Goal: Information Seeking & Learning: Compare options

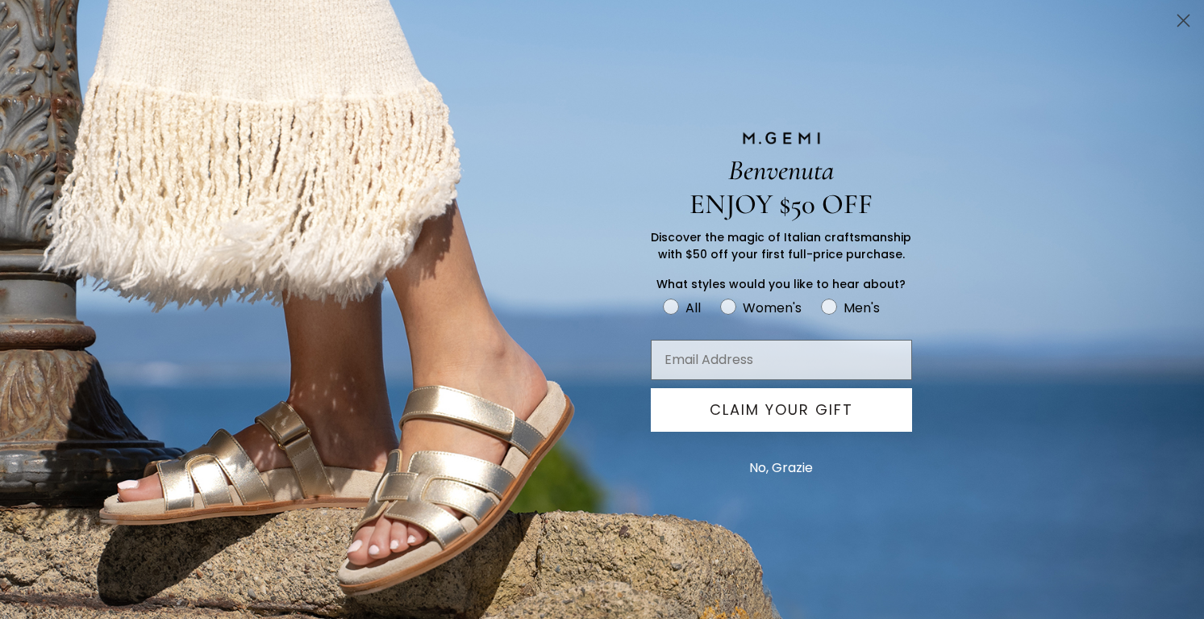
click at [1186, 19] on icon "Close dialog" at bounding box center [1184, 20] width 11 height 11
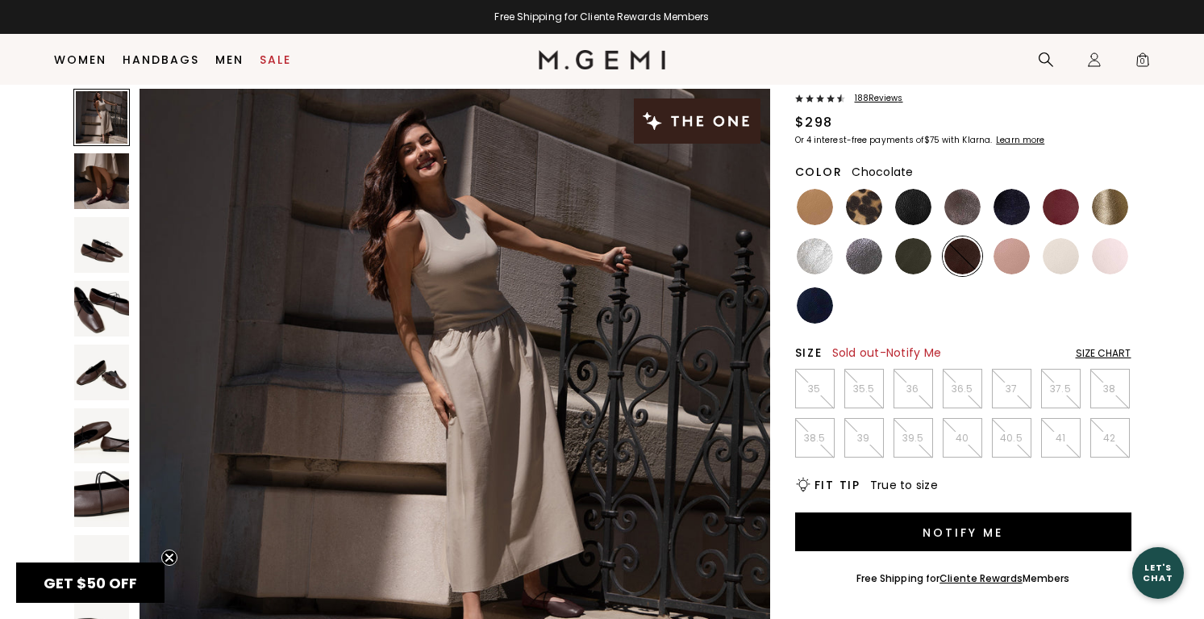
scroll to position [63, 0]
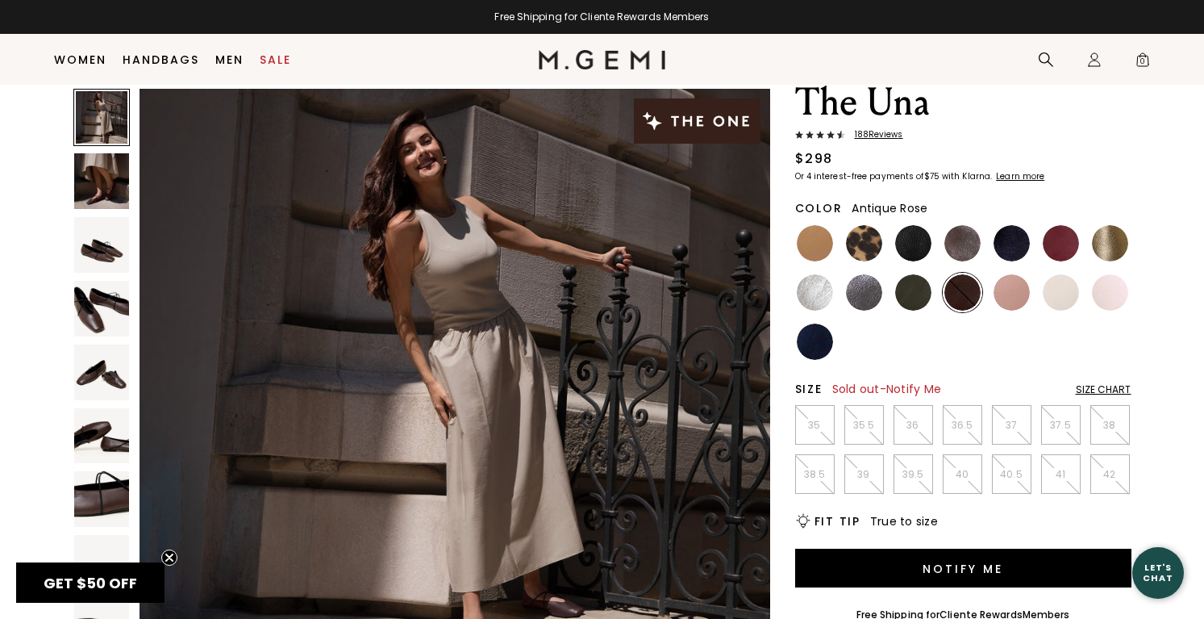
click at [1014, 286] on img at bounding box center [1012, 292] width 36 height 36
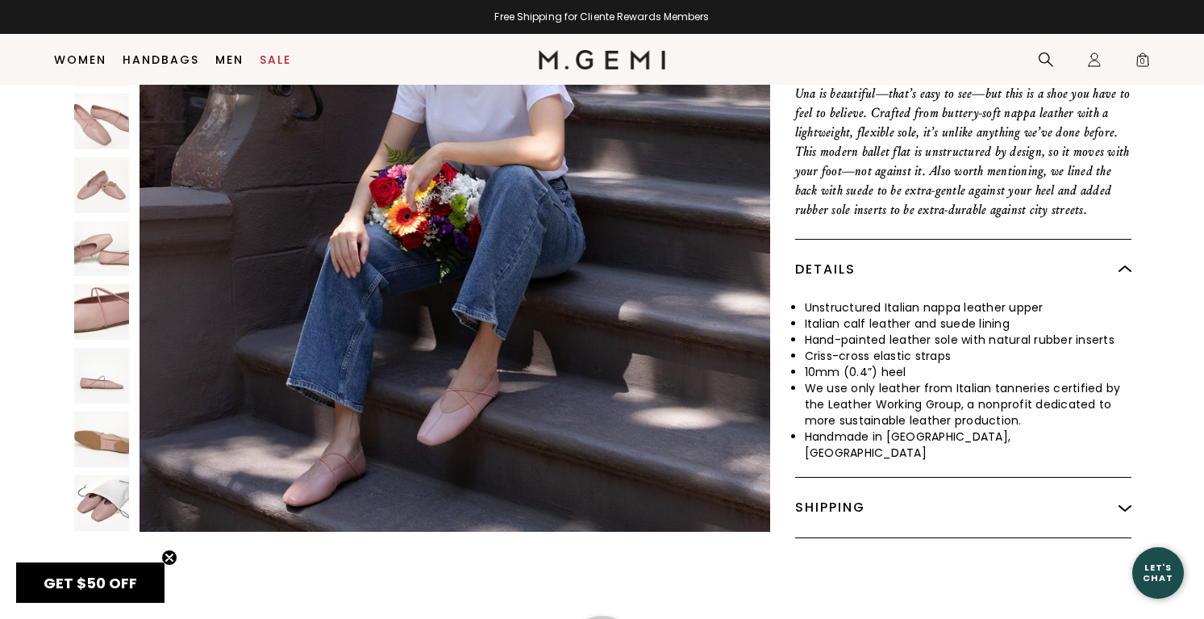
scroll to position [657, 0]
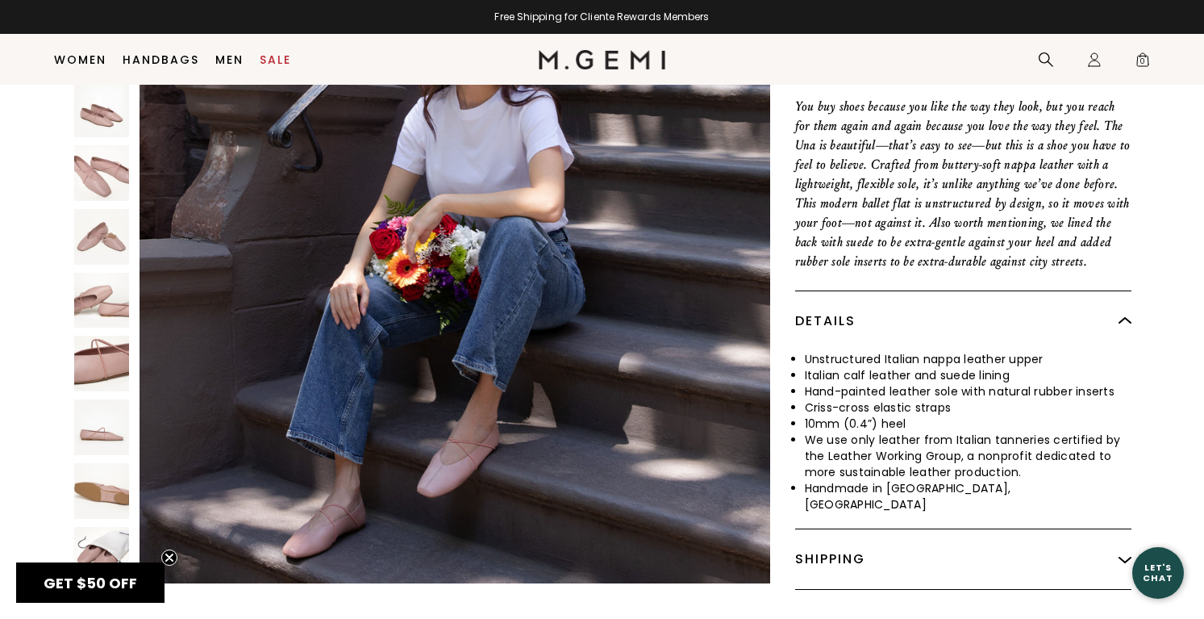
click at [127, 285] on img at bounding box center [102, 301] width 56 height 56
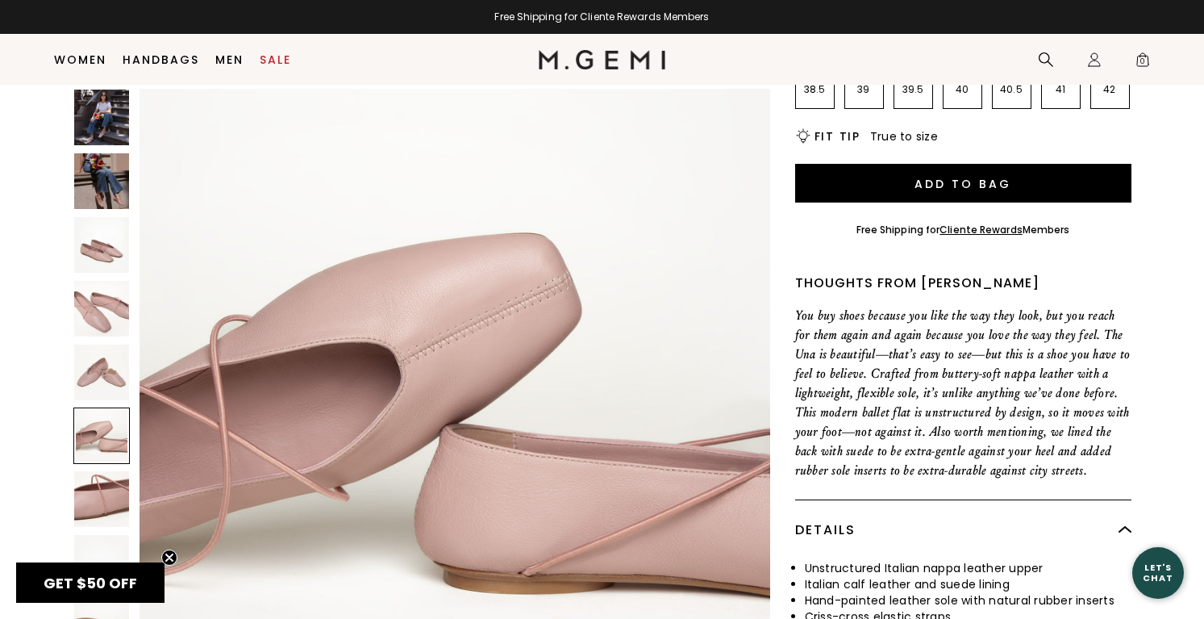
scroll to position [0, 0]
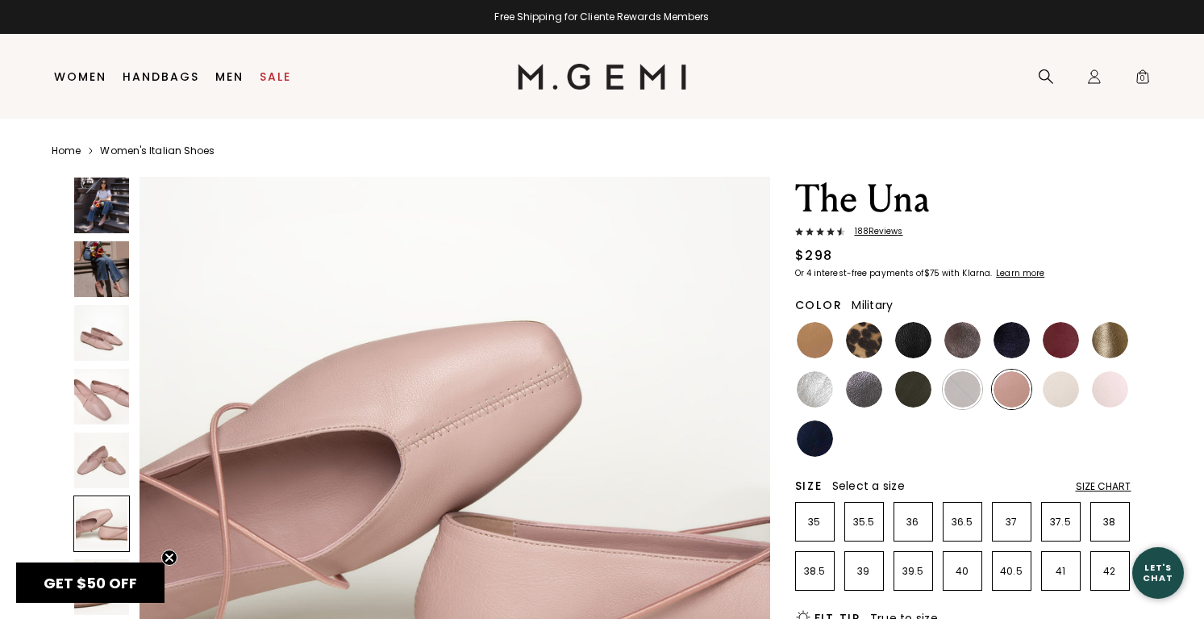
click at [923, 389] on img at bounding box center [913, 389] width 36 height 36
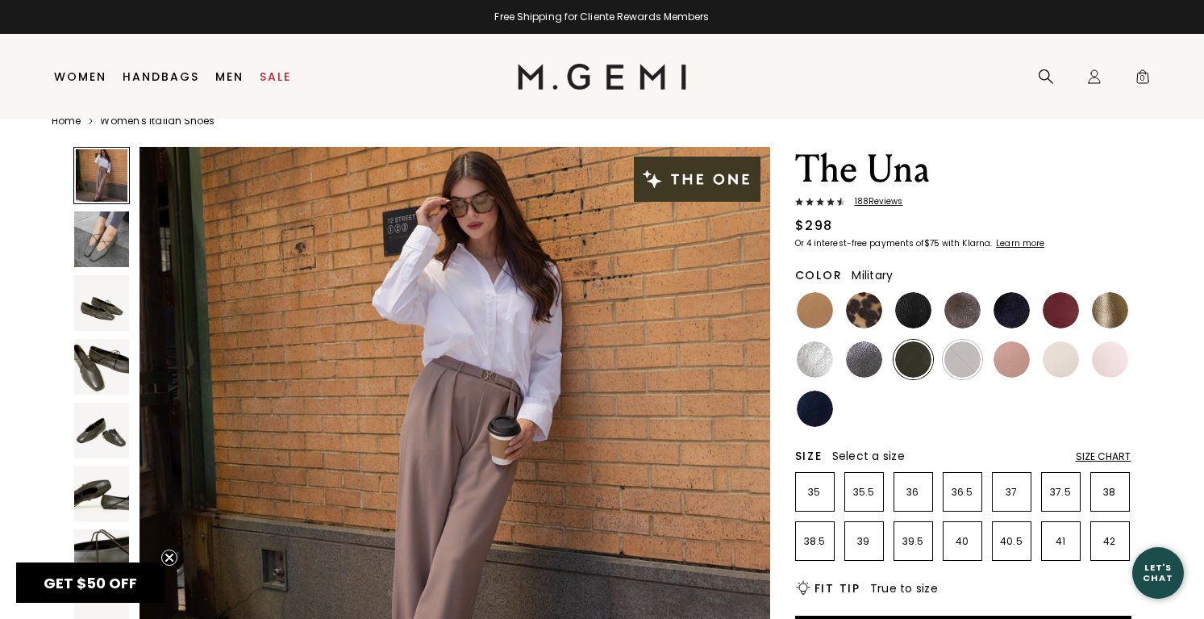
scroll to position [28, 0]
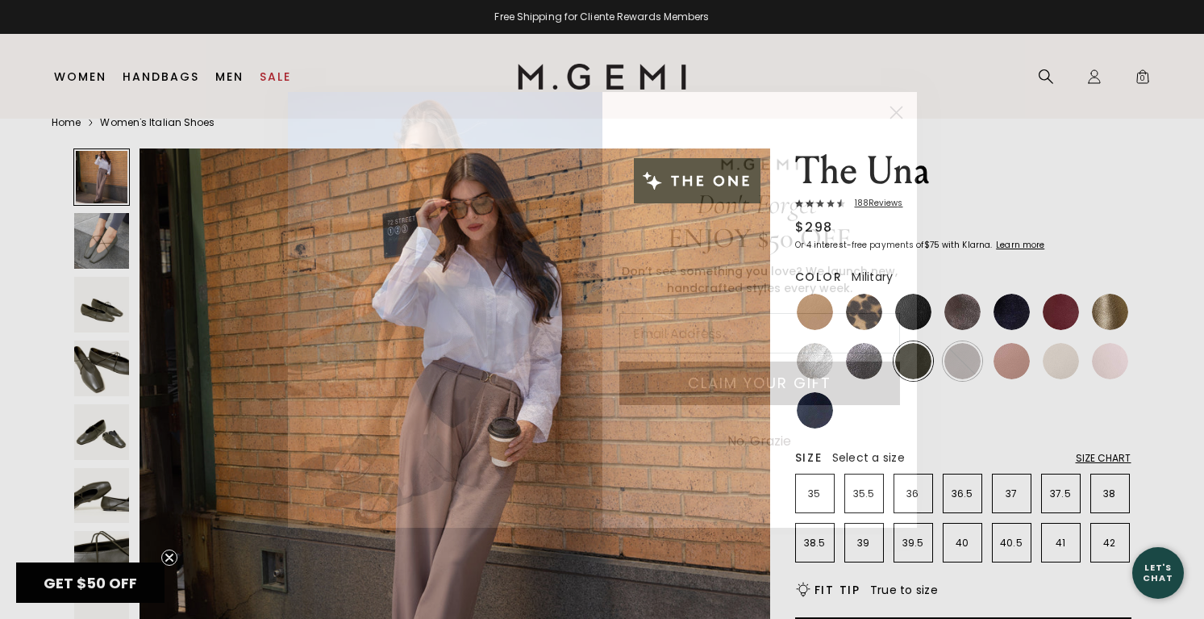
click at [900, 113] on circle "Close dialog" at bounding box center [896, 111] width 27 height 27
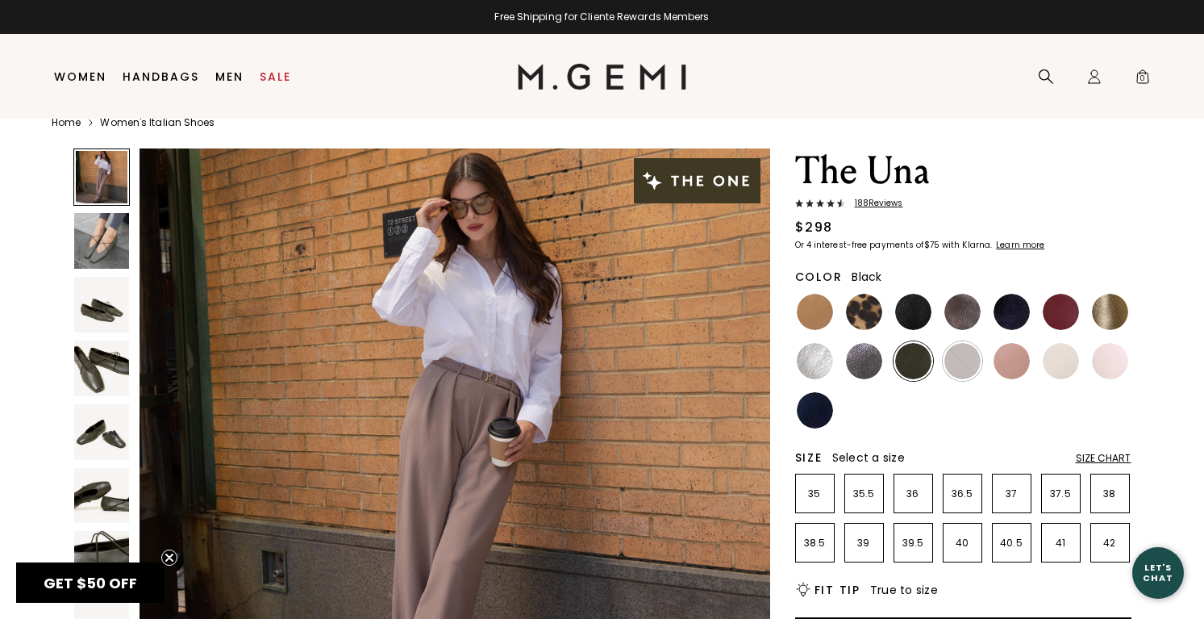
click at [916, 316] on img at bounding box center [913, 312] width 36 height 36
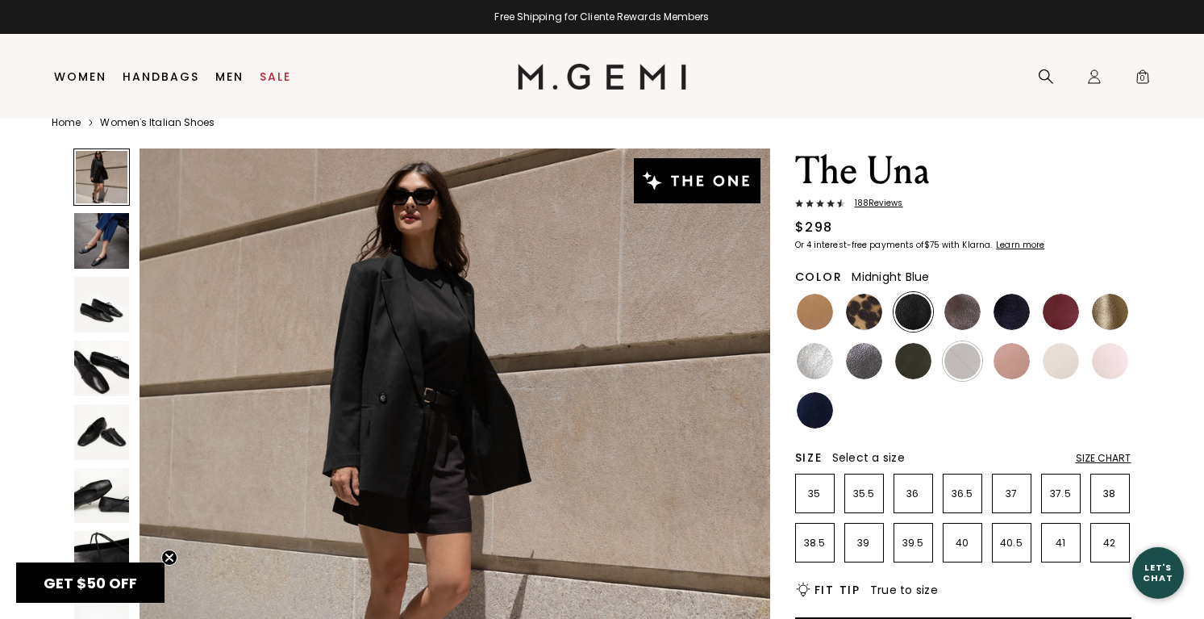
click at [1019, 314] on img at bounding box center [1012, 312] width 36 height 36
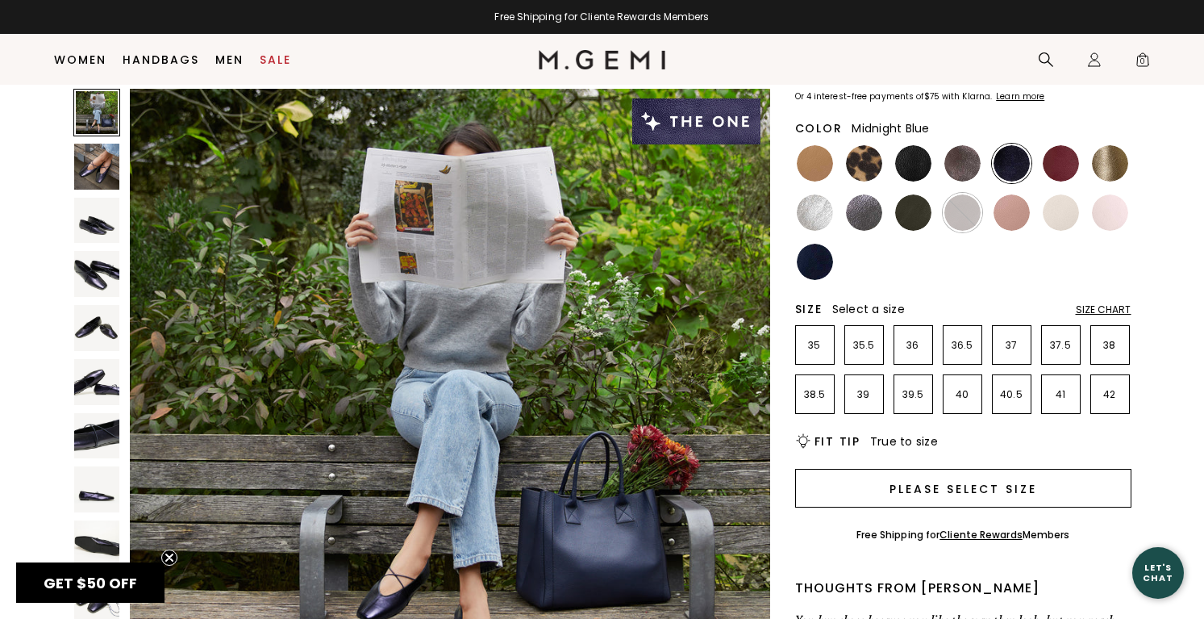
scroll to position [118, 0]
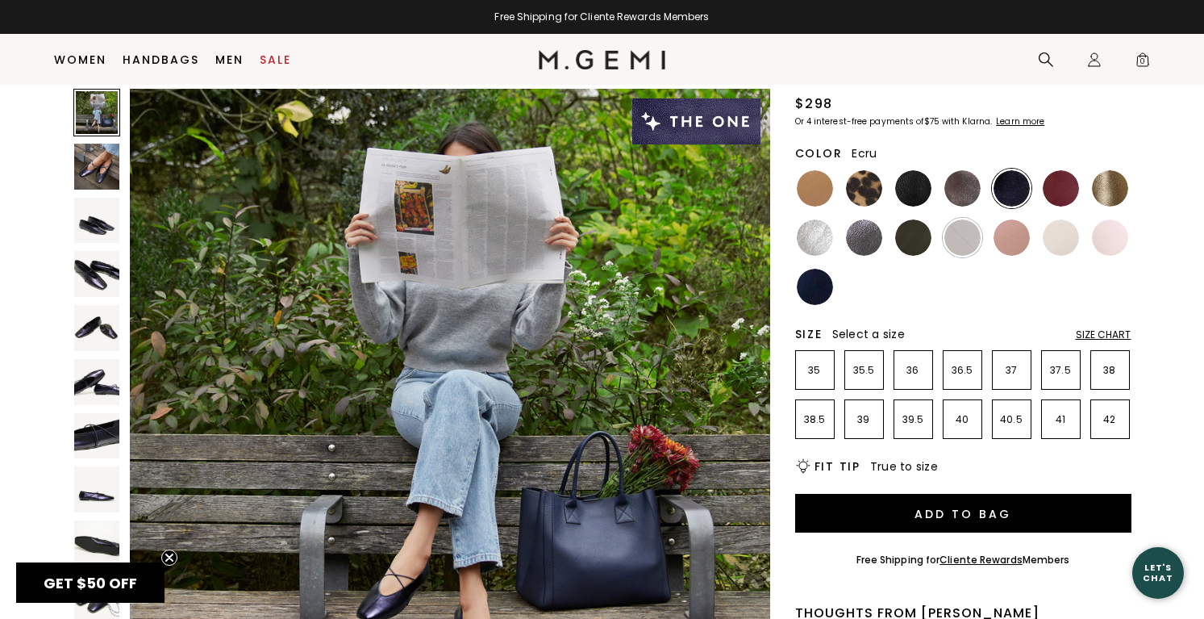
click at [1070, 244] on img at bounding box center [1061, 237] width 36 height 36
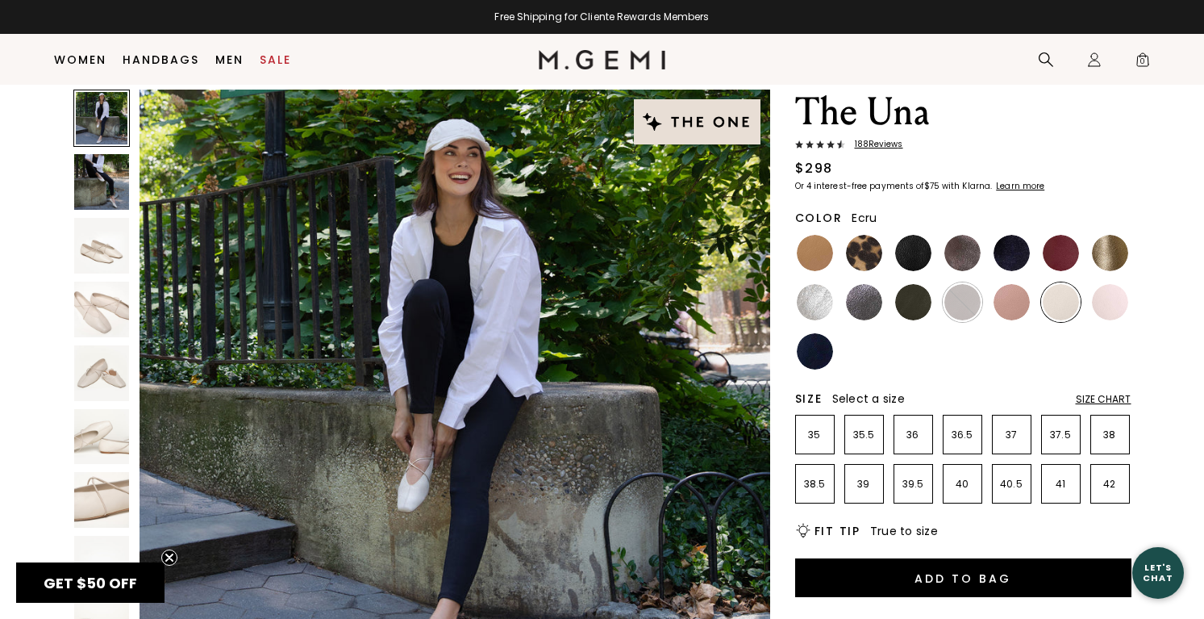
scroll to position [39, 0]
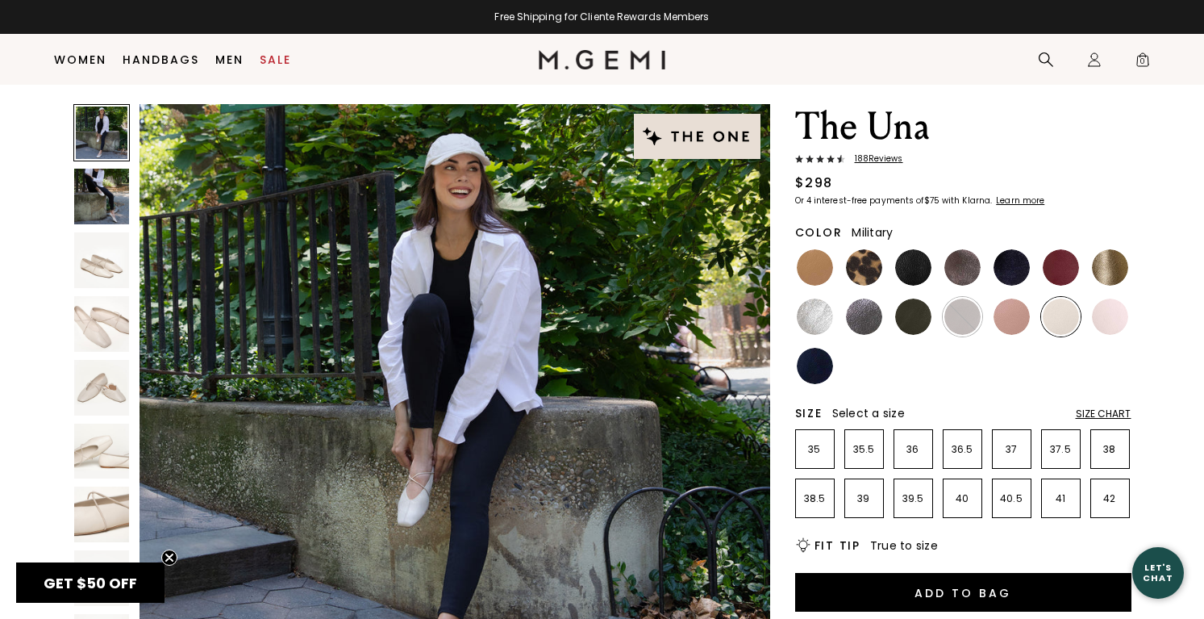
click at [920, 307] on img at bounding box center [913, 316] width 36 height 36
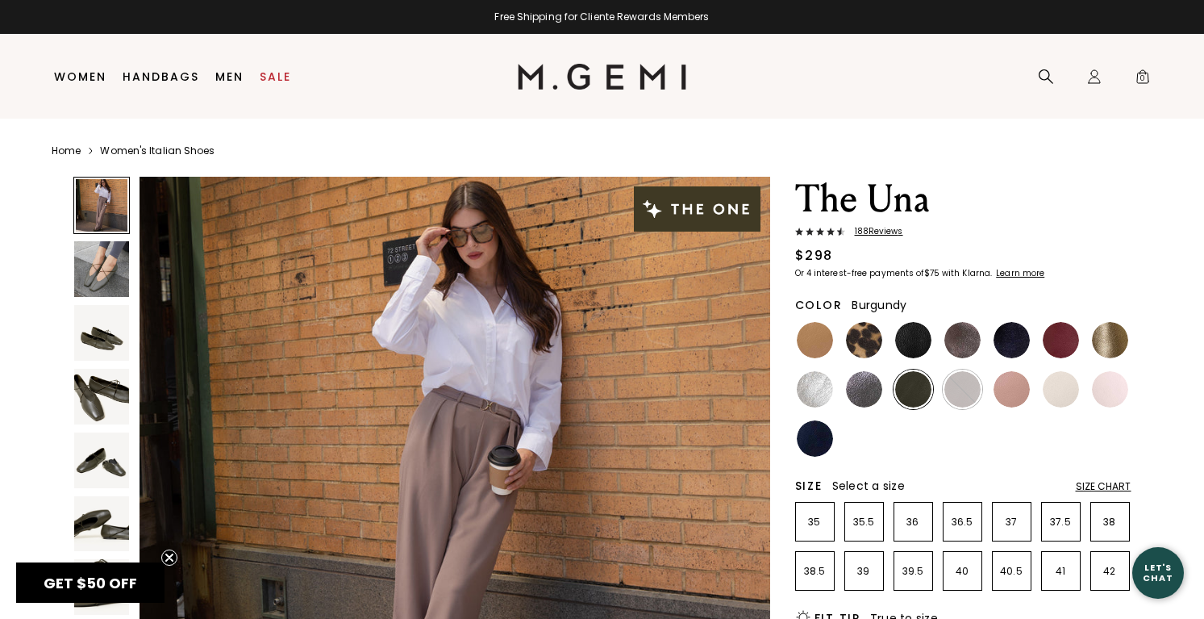
click at [1068, 332] on img at bounding box center [1061, 340] width 36 height 36
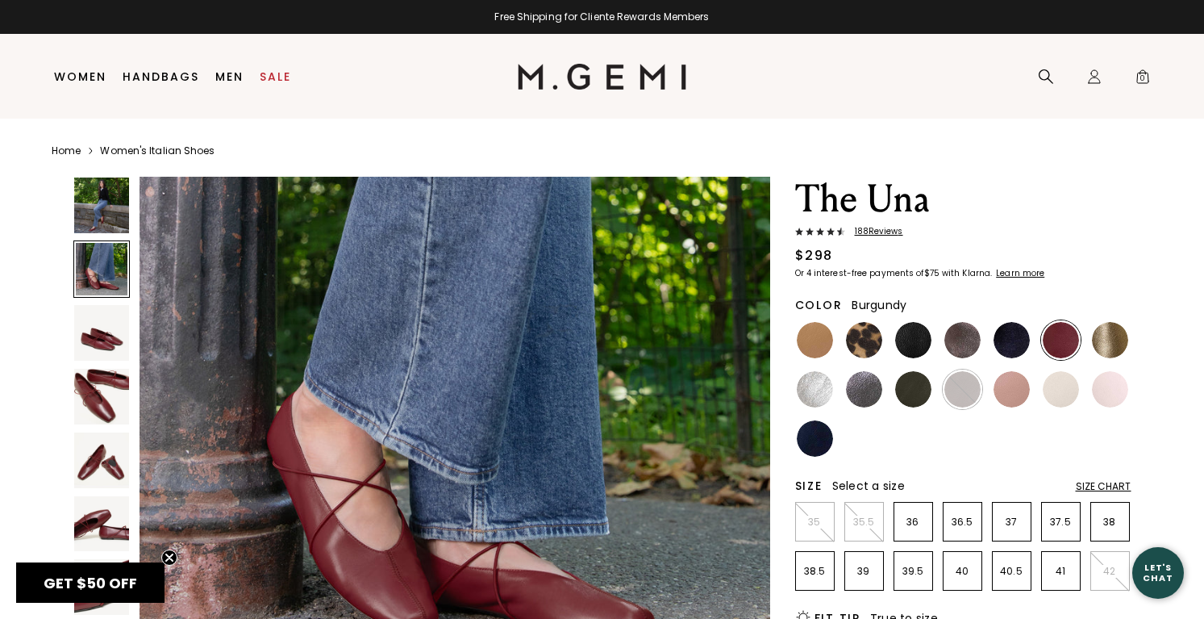
scroll to position [619, 0]
